Goal: Obtain resource: Download file/media

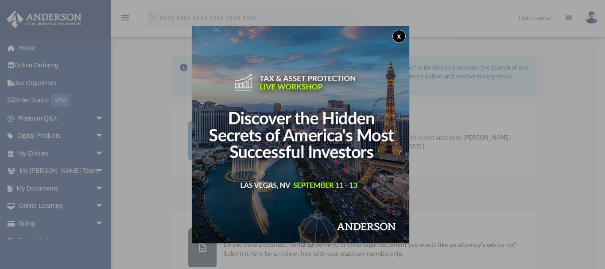
click at [404, 39] on button "x" at bounding box center [398, 36] width 13 height 13
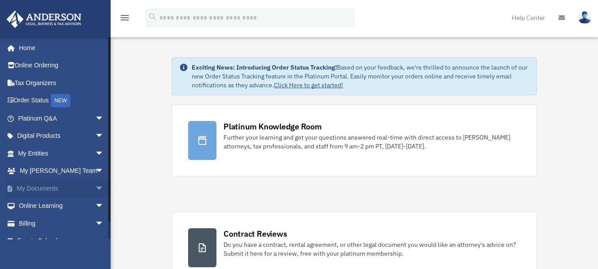
click at [95, 186] on span "arrow_drop_down" at bounding box center [104, 188] width 18 height 18
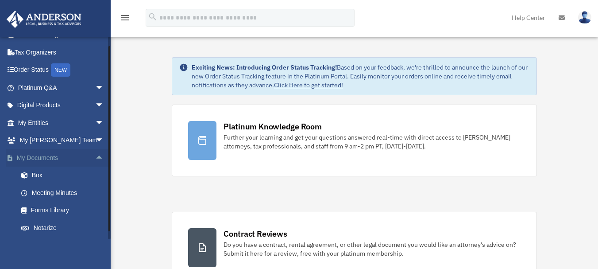
scroll to position [44, 0]
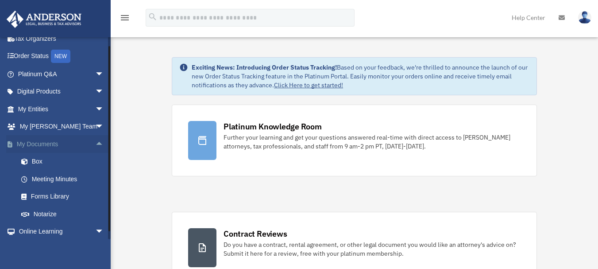
click at [42, 146] on link "My Documents arrow_drop_up" at bounding box center [61, 144] width 111 height 18
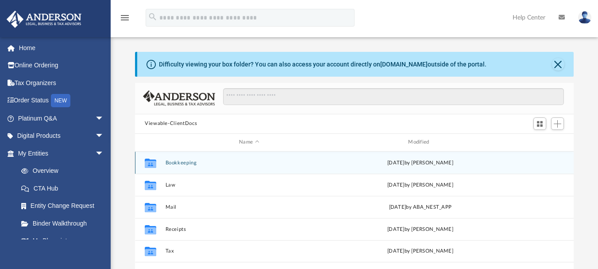
scroll to position [195, 432]
click at [187, 164] on button "Bookkeeping" at bounding box center [249, 162] width 167 height 6
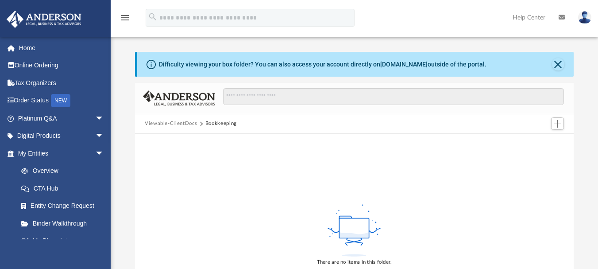
click at [177, 123] on button "Viewable-ClientDocs" at bounding box center [171, 124] width 52 height 8
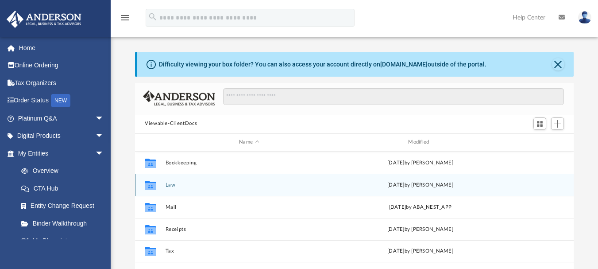
click at [169, 186] on button "Law" at bounding box center [249, 185] width 167 height 6
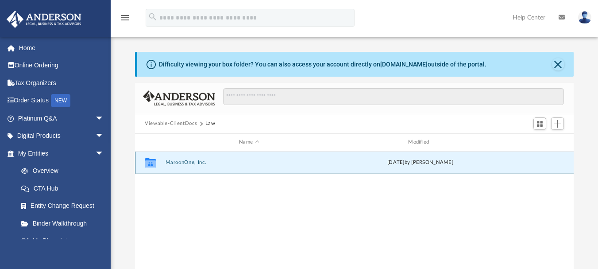
click at [186, 162] on button "MaroonOne, Inc." at bounding box center [249, 162] width 167 height 6
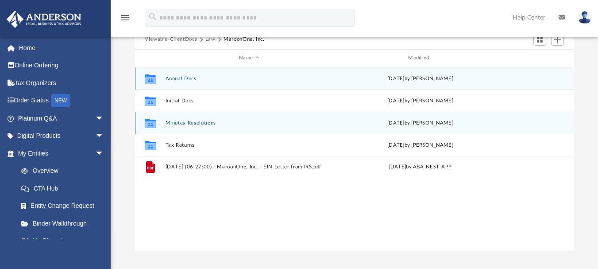
scroll to position [89, 0]
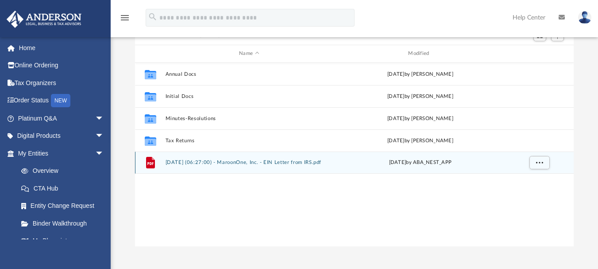
click at [193, 160] on button "[DATE] (06:27:00) - MaroonOne, Inc. - EIN Letter from IRS.pdf" at bounding box center [249, 162] width 167 height 6
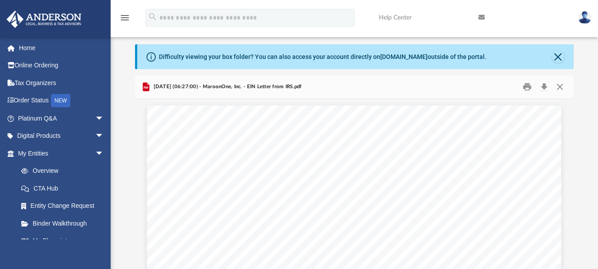
scroll to position [0, 0]
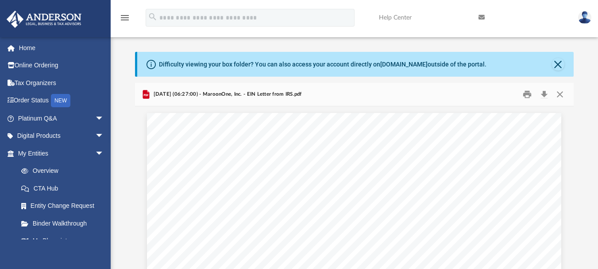
click at [214, 94] on span "[DATE] (06:27:00) - MaroonOne, Inc. - EIN Letter from IRS.pdf" at bounding box center [226, 94] width 150 height 8
click at [543, 93] on button "Download" at bounding box center [544, 94] width 16 height 14
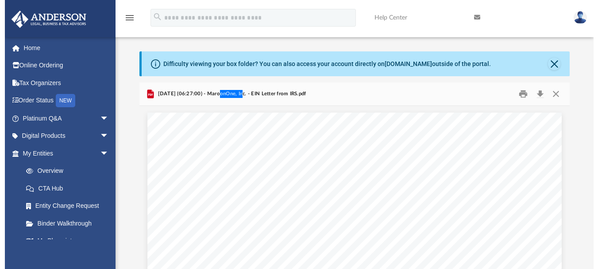
scroll to position [195, 432]
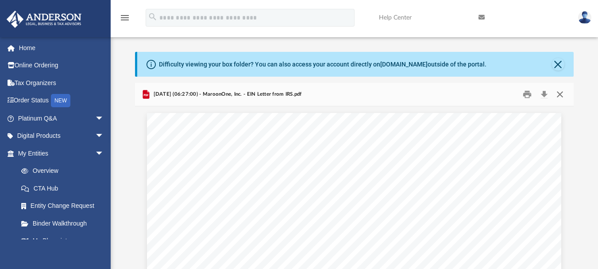
click at [558, 96] on button "Close" at bounding box center [560, 94] width 16 height 14
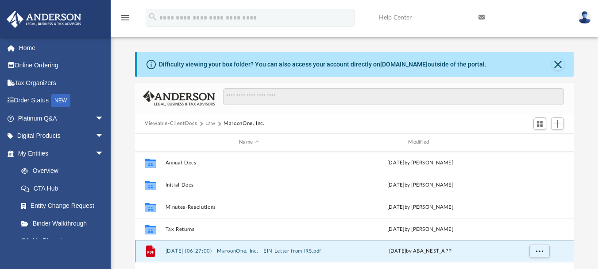
click at [216, 250] on button "[DATE] (06:27:00) - MaroonOne, Inc. - EIN Letter from IRS.pdf" at bounding box center [249, 251] width 167 height 6
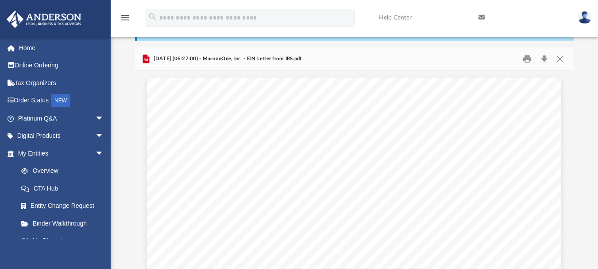
scroll to position [0, 0]
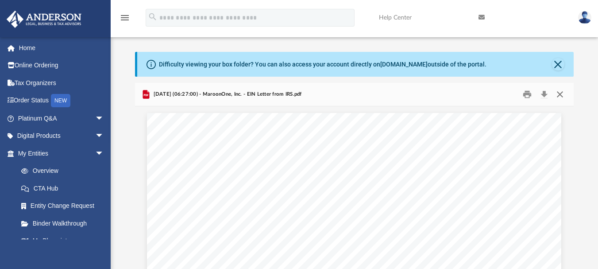
click at [559, 95] on button "Close" at bounding box center [560, 94] width 16 height 14
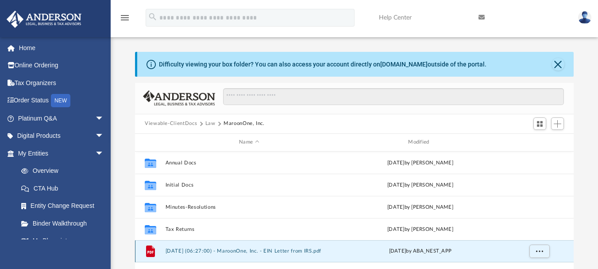
click at [241, 251] on button "[DATE] (06:27:00) - MaroonOne, Inc. - EIN Letter from IRS.pdf" at bounding box center [249, 251] width 167 height 6
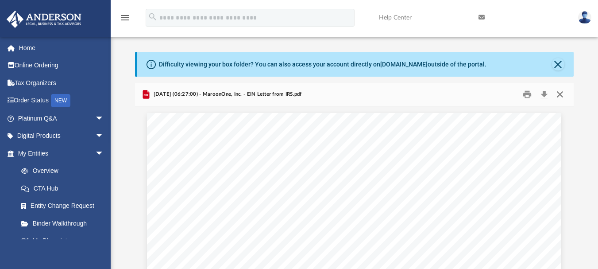
click at [560, 95] on button "Close" at bounding box center [560, 94] width 16 height 14
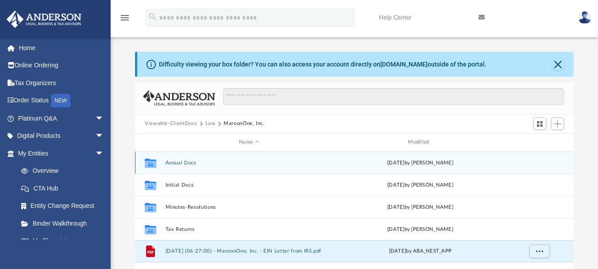
click at [179, 165] on button "Annual Docs" at bounding box center [249, 162] width 167 height 6
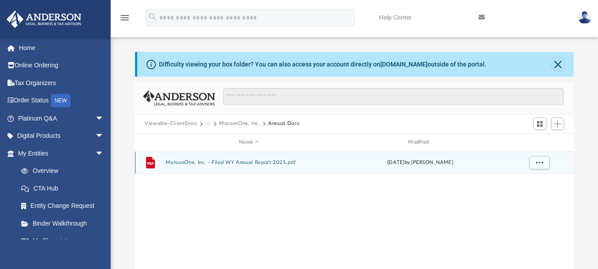
click at [214, 164] on button "MaroonOne, Inc. - Filed WY Annual Report 2025.pdf" at bounding box center [249, 162] width 167 height 6
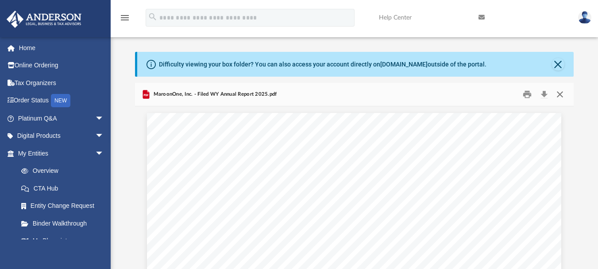
click at [562, 95] on button "Close" at bounding box center [560, 94] width 16 height 14
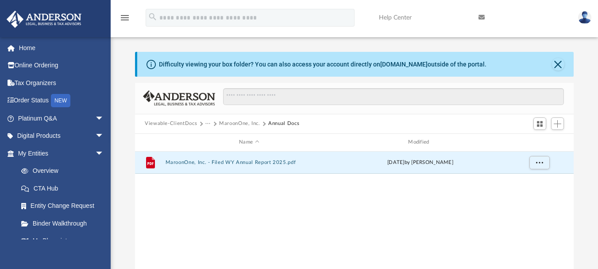
click at [224, 123] on button "MaroonOne, Inc." at bounding box center [239, 124] width 41 height 8
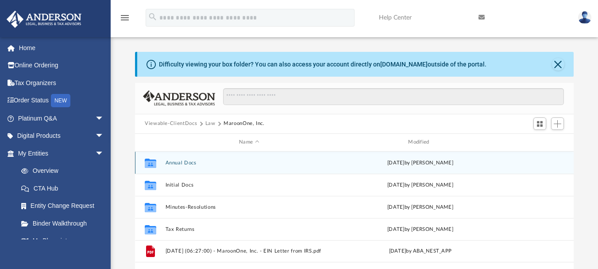
click at [193, 164] on button "Annual Docs" at bounding box center [249, 162] width 167 height 6
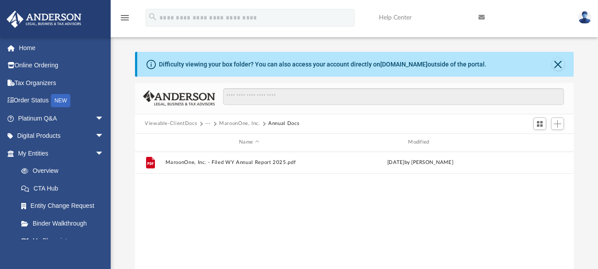
click at [240, 123] on button "MaroonOne, Inc." at bounding box center [239, 124] width 41 height 8
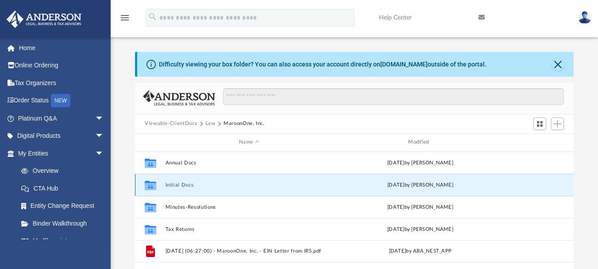
click at [192, 185] on button "Initial Docs" at bounding box center [249, 185] width 167 height 6
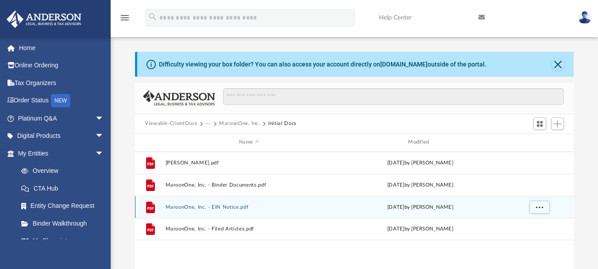
click at [219, 208] on button "MaroonOne, Inc. - EIN Notice.pdf" at bounding box center [249, 207] width 167 height 6
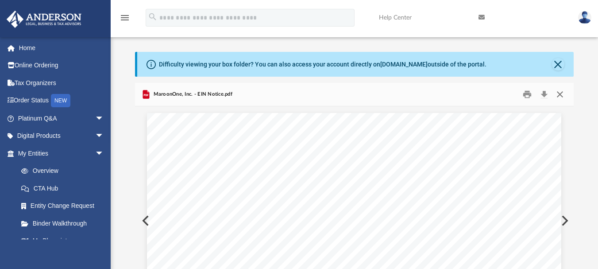
click at [561, 94] on button "Close" at bounding box center [560, 94] width 16 height 14
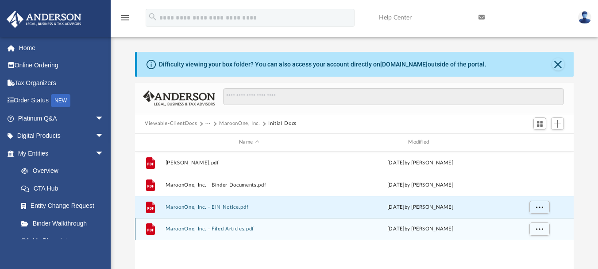
click at [216, 227] on button "MaroonOne, Inc. - Filed Articles.pdf" at bounding box center [249, 229] width 167 height 6
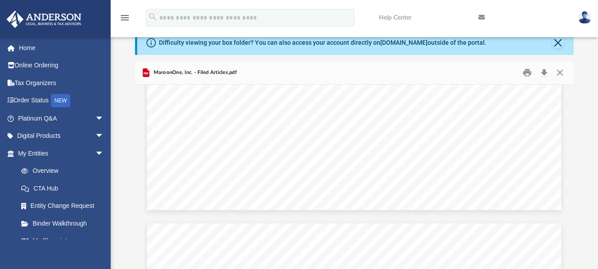
scroll to position [1461, 0]
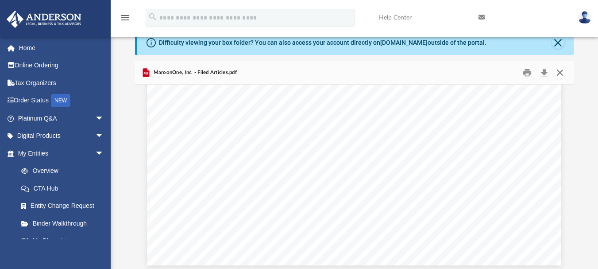
click at [561, 75] on button "Close" at bounding box center [560, 73] width 16 height 14
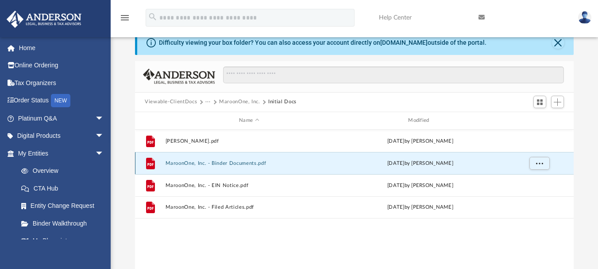
click at [217, 164] on button "MaroonOne, Inc. - Binder Documents.pdf" at bounding box center [249, 163] width 167 height 6
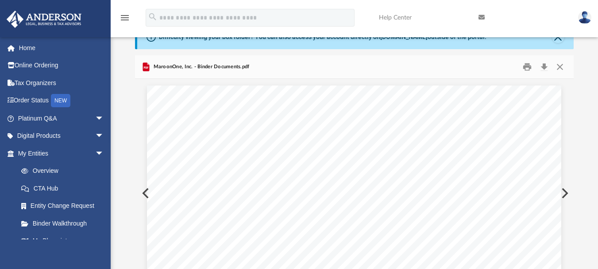
scroll to position [0, 0]
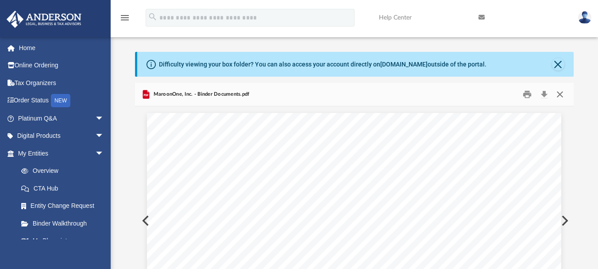
click at [563, 97] on button "Close" at bounding box center [560, 94] width 16 height 14
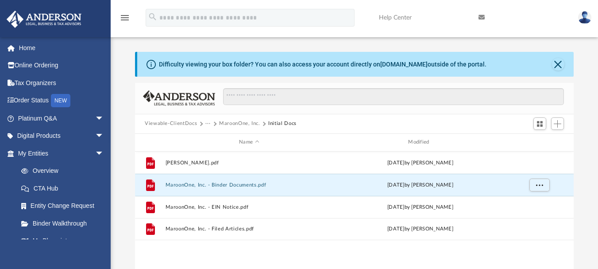
click at [234, 122] on button "MaroonOne, Inc." at bounding box center [239, 124] width 41 height 8
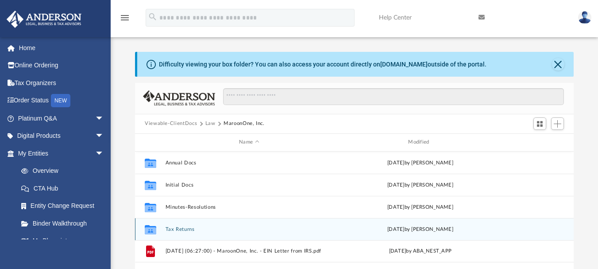
click at [185, 229] on button "Tax Returns" at bounding box center [249, 229] width 167 height 6
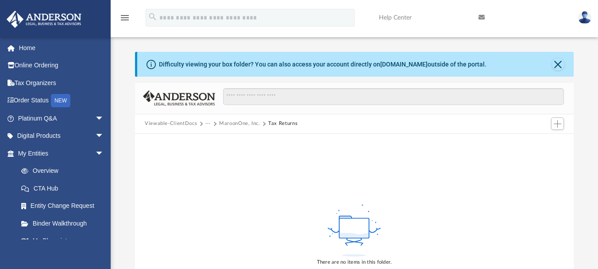
click at [234, 125] on button "MaroonOne, Inc." at bounding box center [239, 124] width 41 height 8
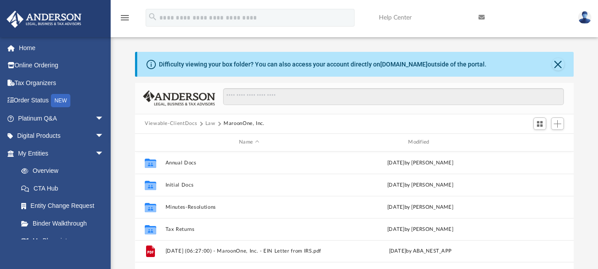
scroll to position [195, 432]
